Goal: Navigation & Orientation: Find specific page/section

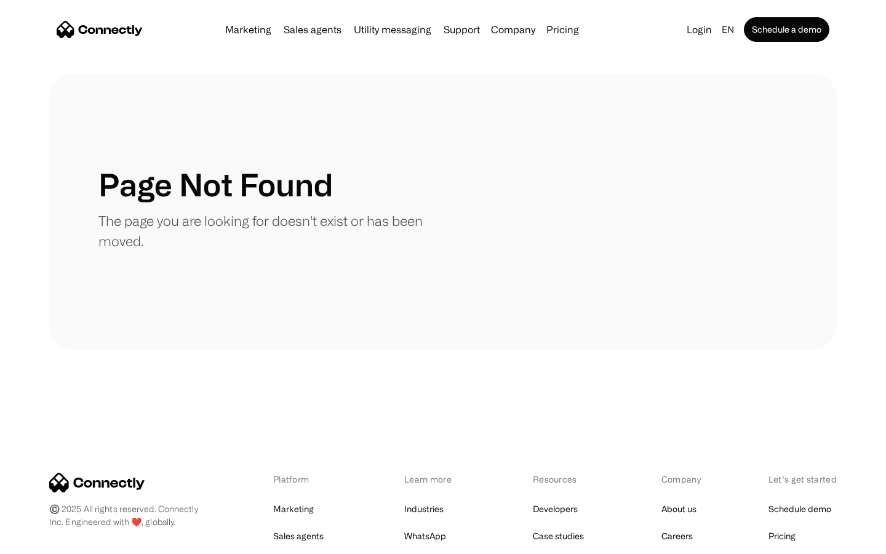
scroll to position [225, 0]
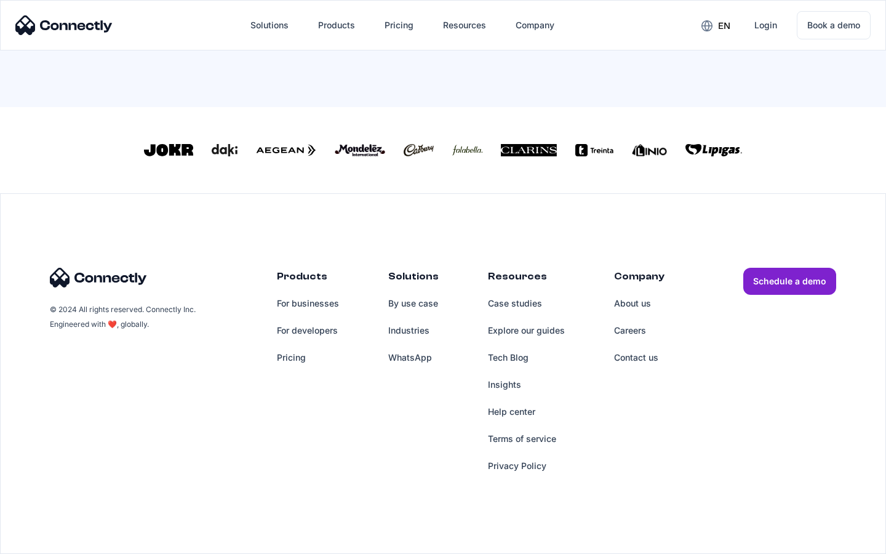
scroll to position [543, 0]
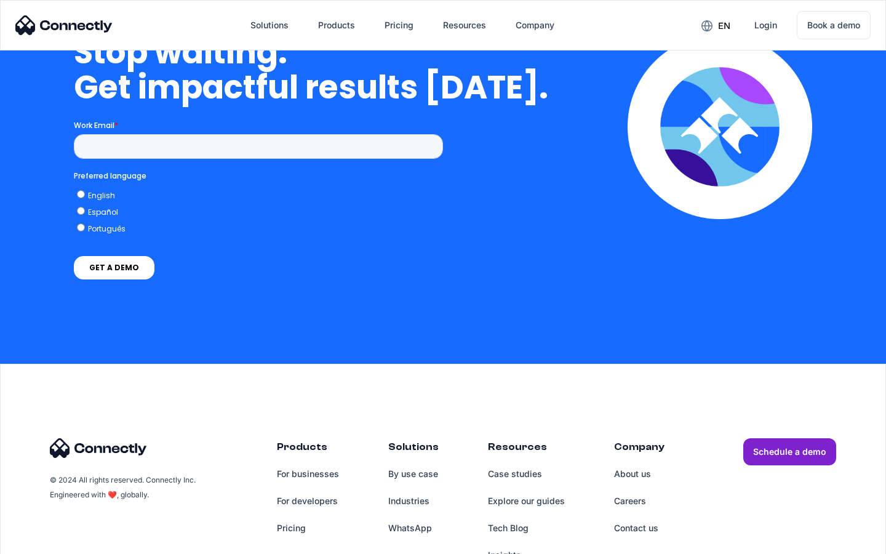
scroll to position [3123, 0]
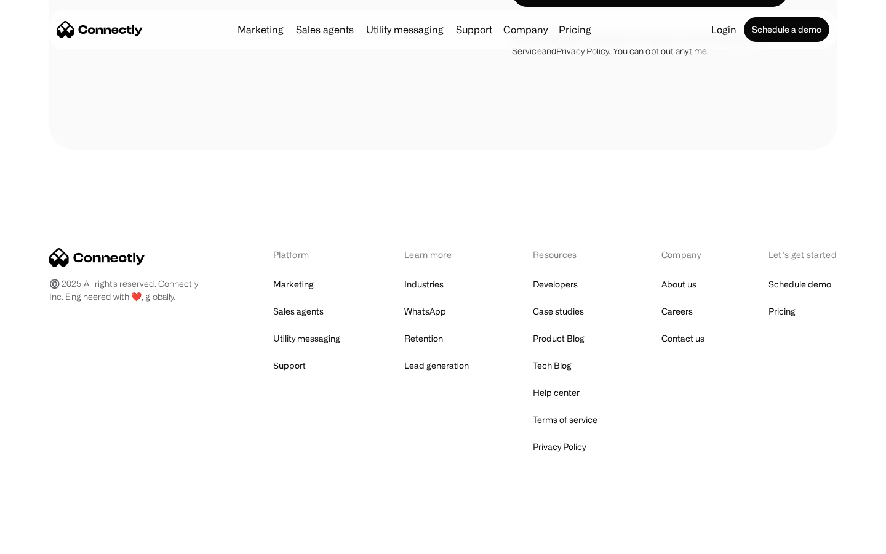
scroll to position [2081, 0]
